Goal: Task Accomplishment & Management: Use online tool/utility

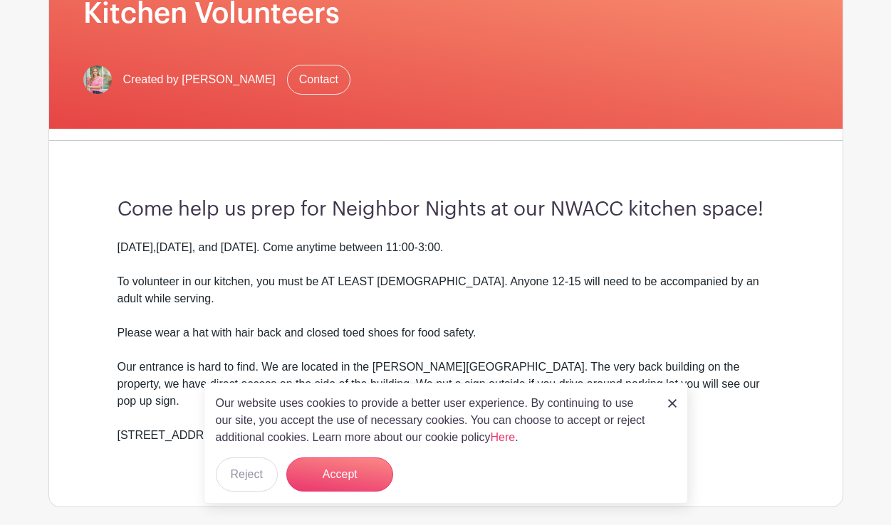
click at [674, 406] on img at bounding box center [672, 403] width 9 height 9
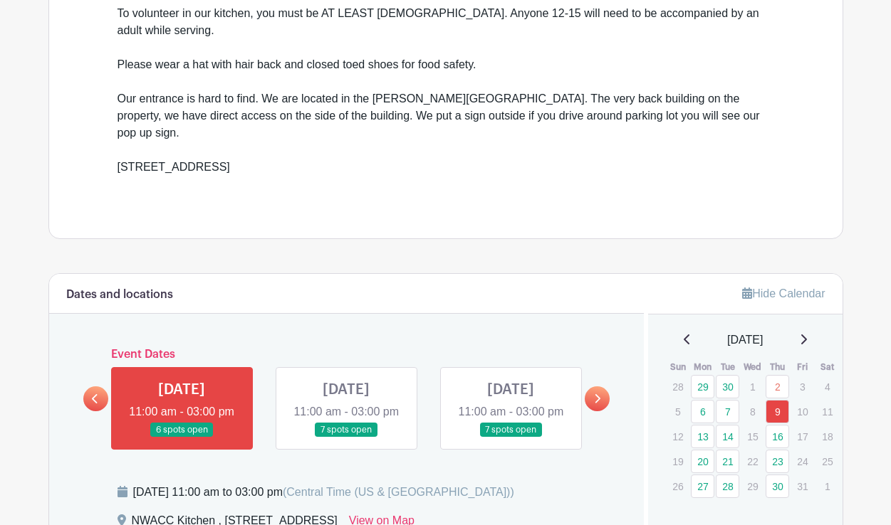
scroll to position [680, 0]
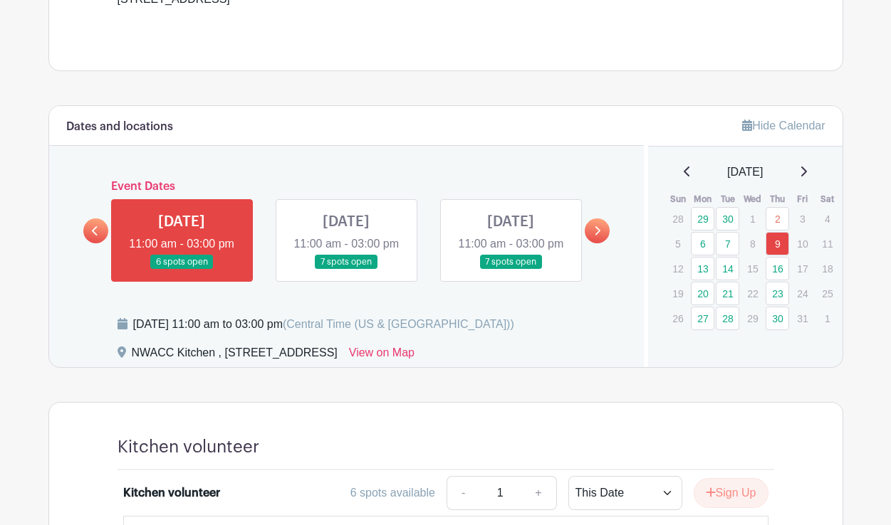
click at [600, 241] on link at bounding box center [597, 231] width 25 height 25
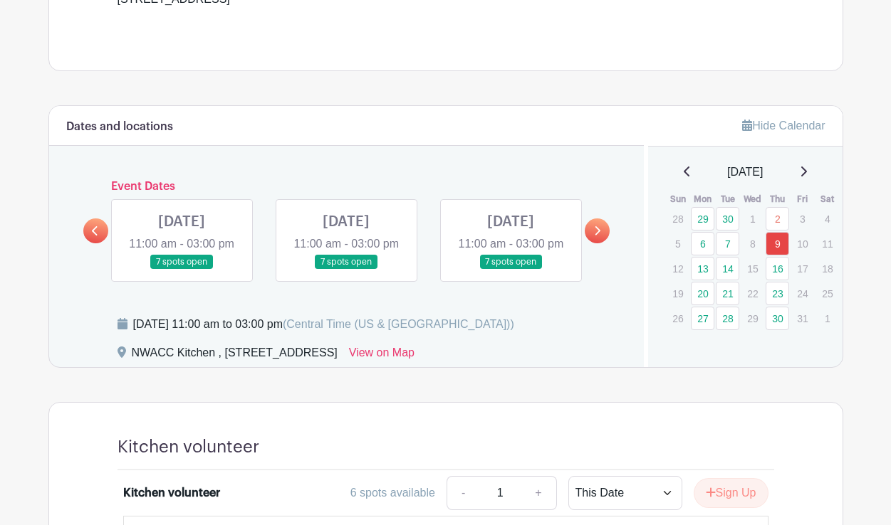
click at [346, 270] on link at bounding box center [346, 270] width 0 height 0
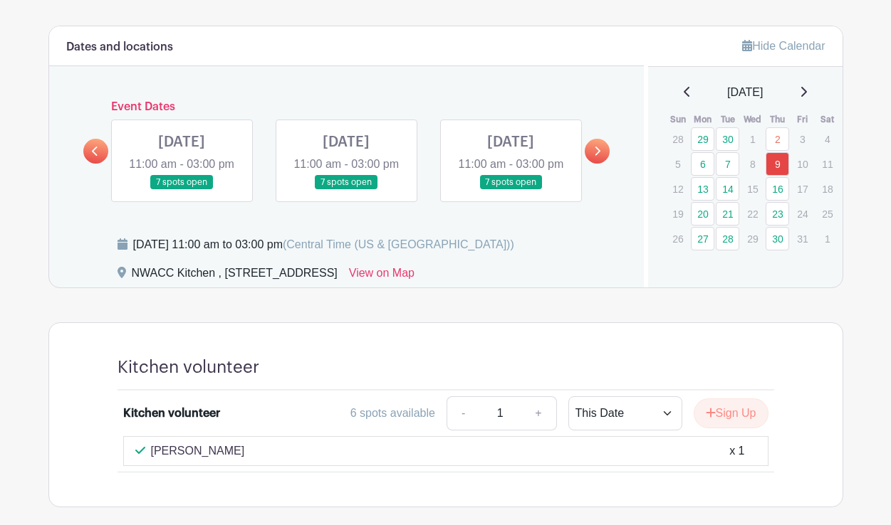
click at [346, 190] on link at bounding box center [346, 190] width 0 height 0
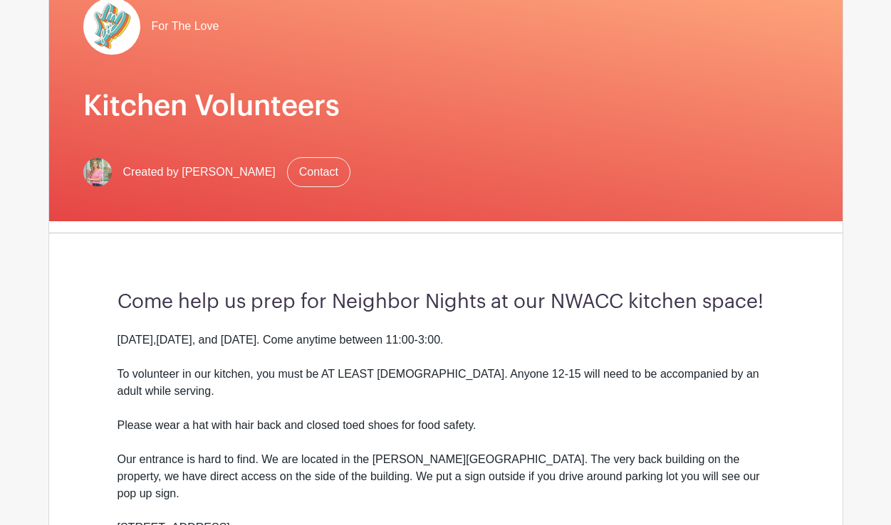
scroll to position [0, 0]
